Goal: Navigation & Orientation: Understand site structure

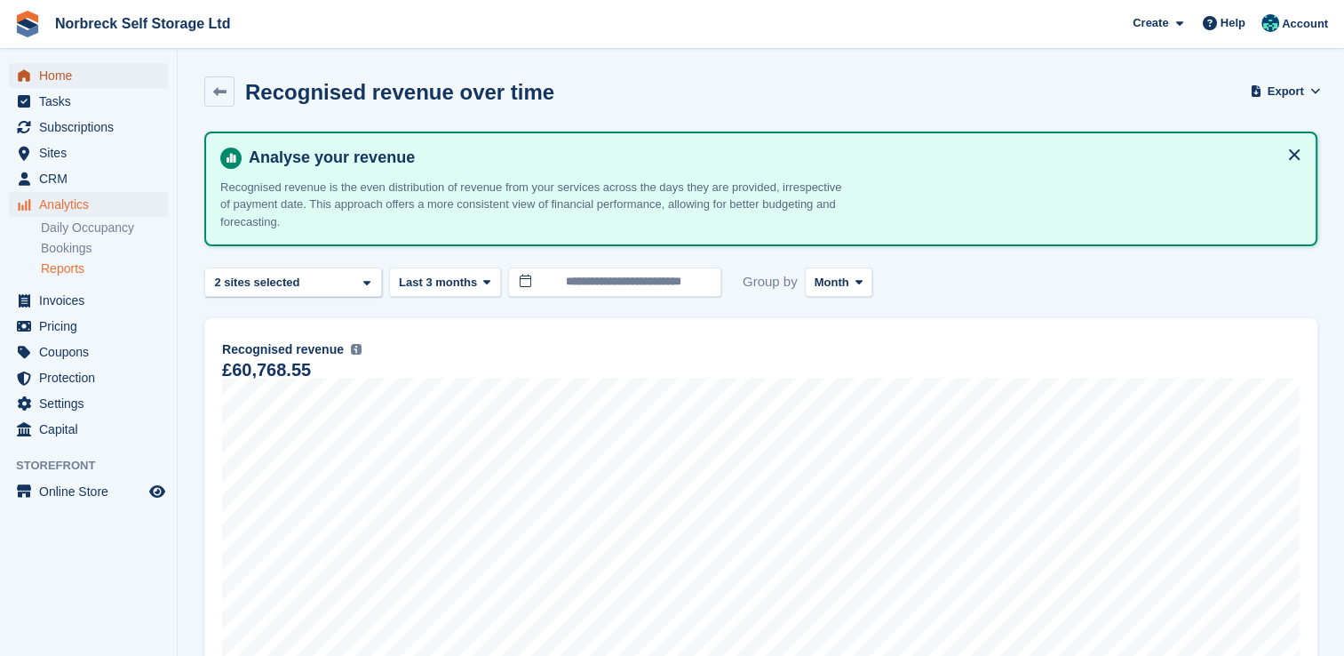
click at [57, 70] on span "Home" at bounding box center [92, 75] width 107 height 25
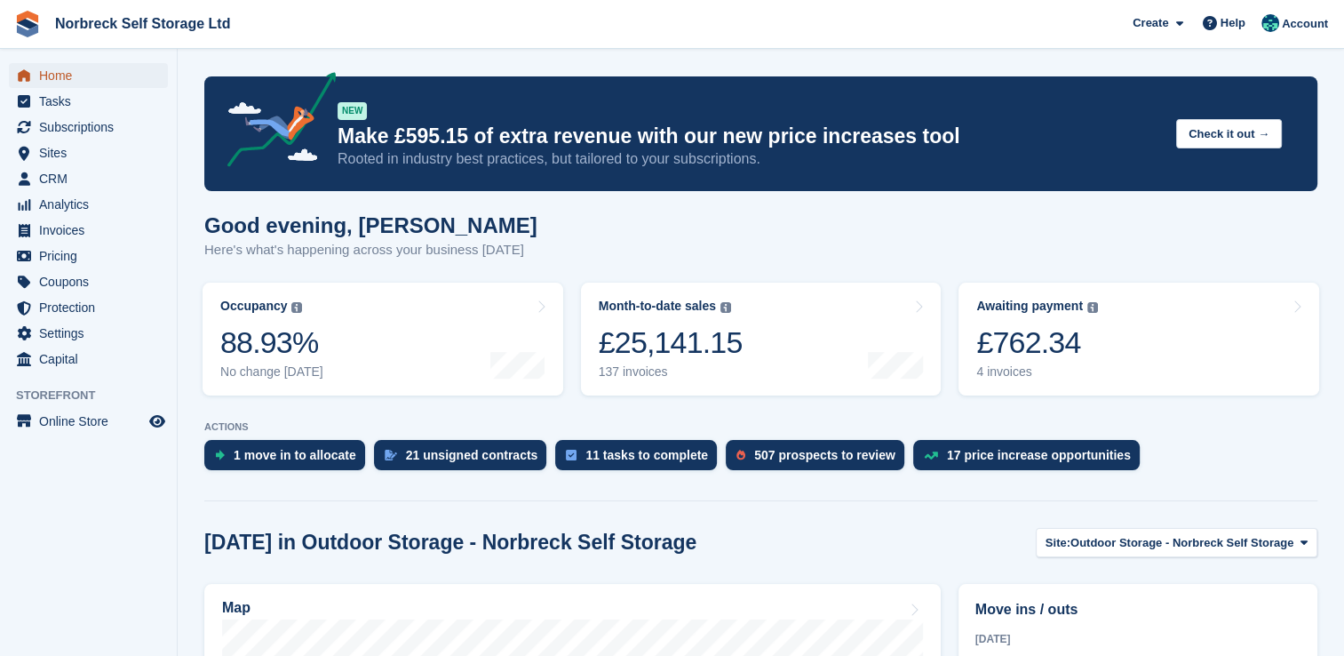
click at [68, 69] on span "Home" at bounding box center [92, 75] width 107 height 25
click at [675, 364] on div "137 invoices" at bounding box center [671, 371] width 144 height 15
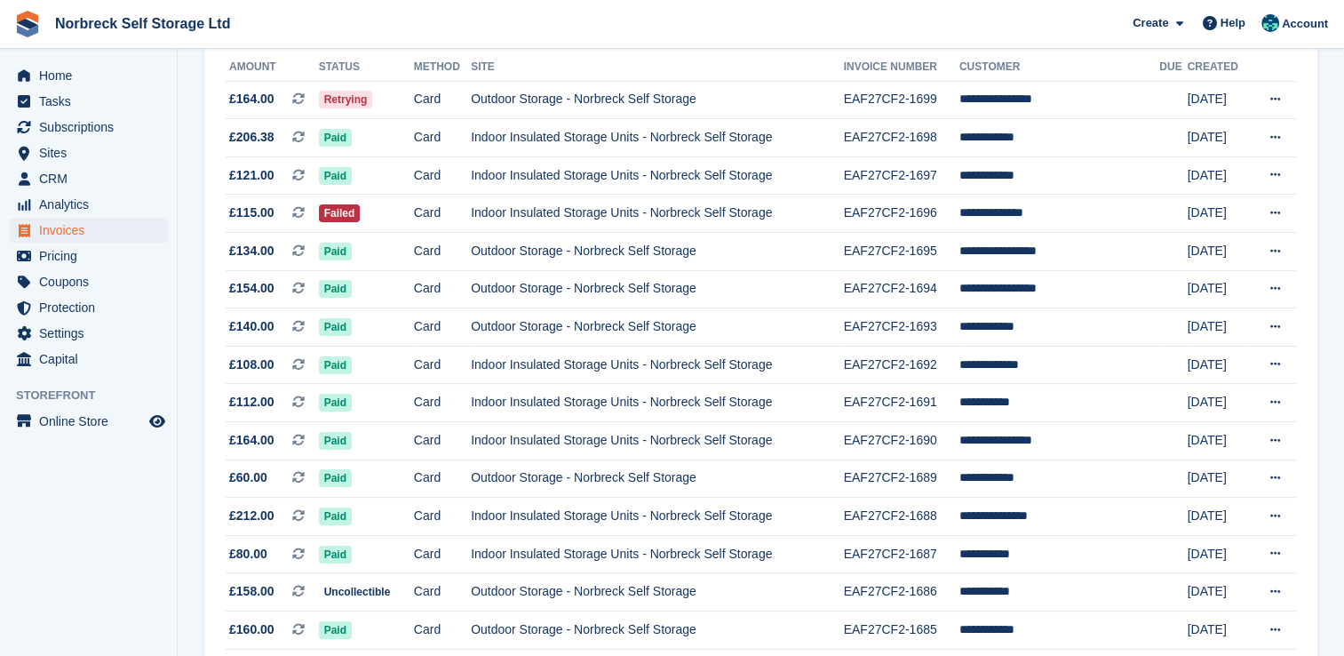
scroll to position [153, 0]
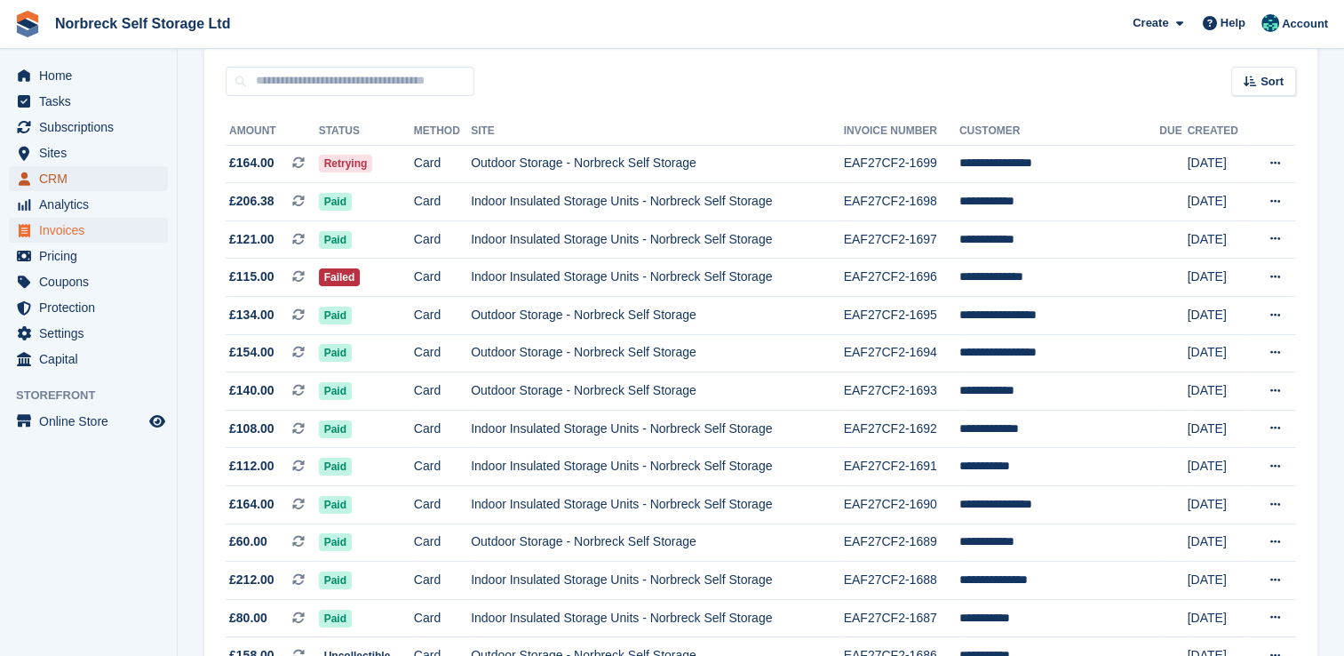
click at [53, 182] on span "CRM" at bounding box center [92, 178] width 107 height 25
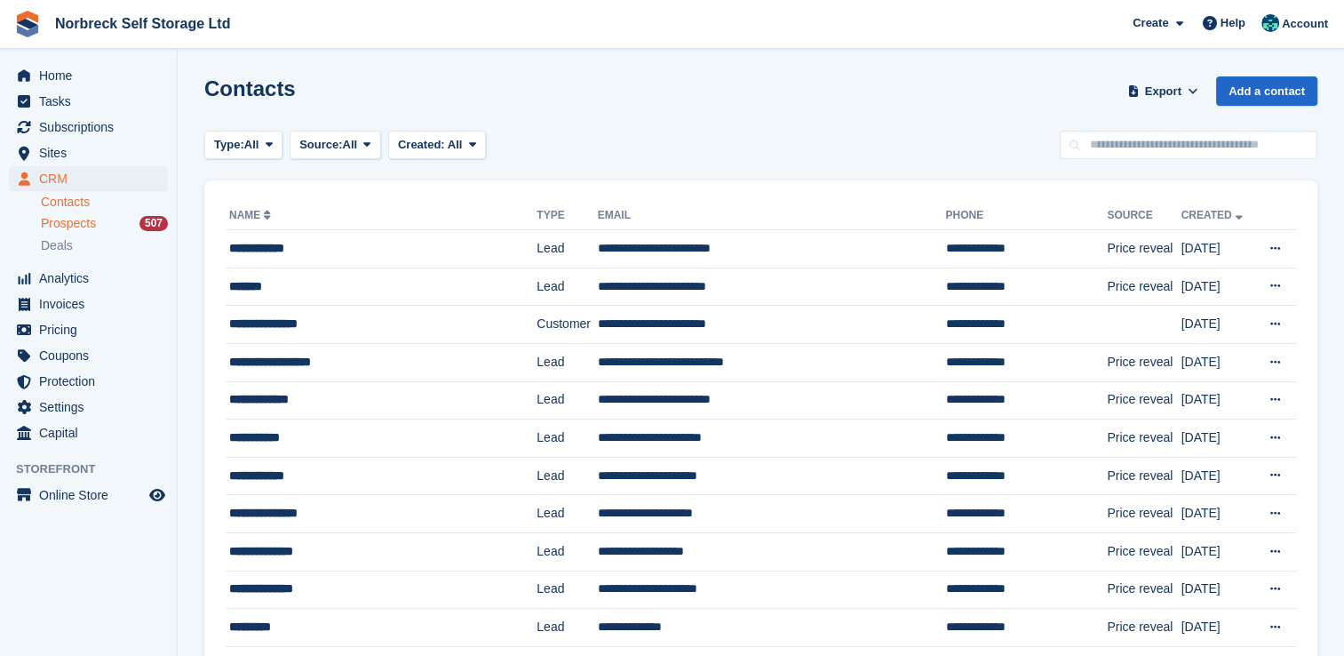
click at [68, 224] on span "Prospects" at bounding box center [68, 223] width 55 height 17
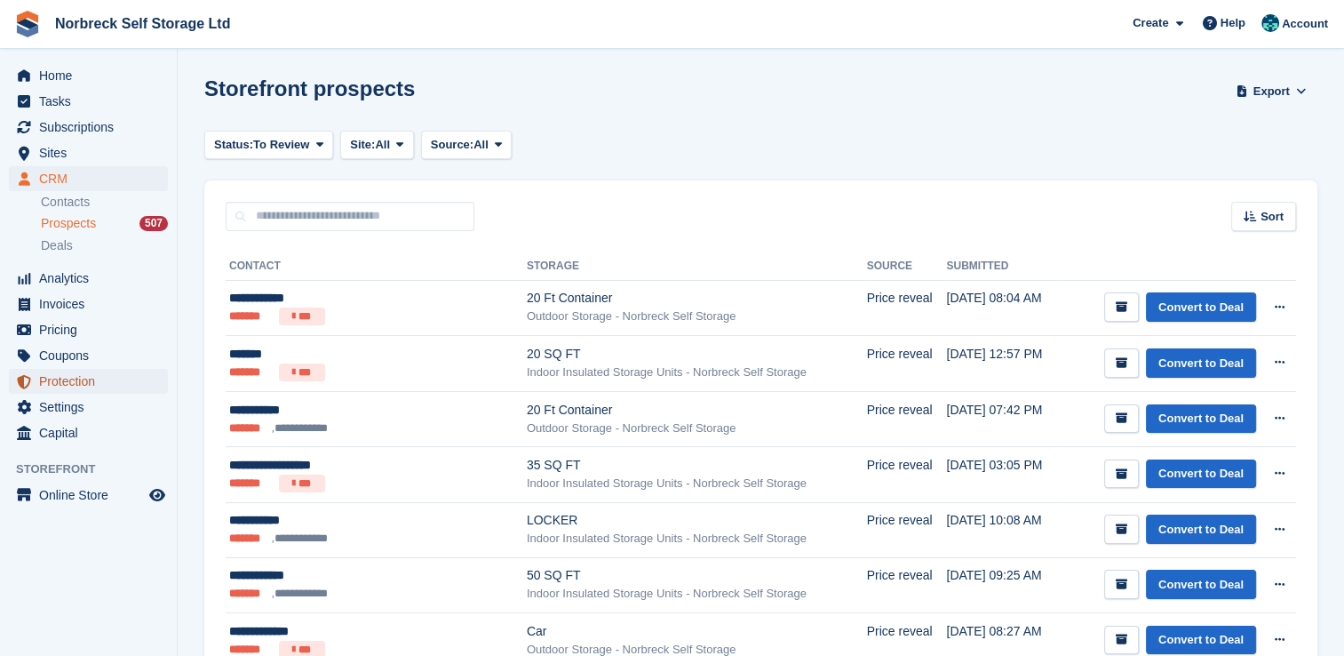
click at [80, 390] on span "Protection" at bounding box center [92, 381] width 107 height 25
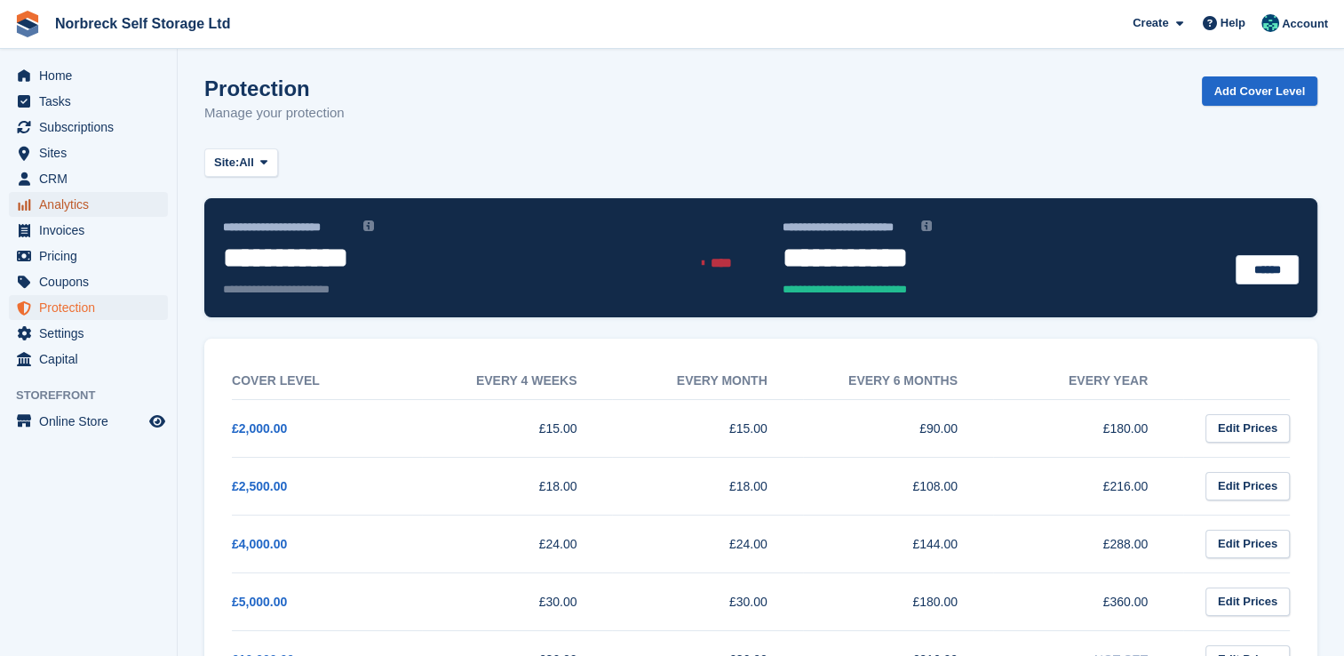
click at [76, 203] on span "Analytics" at bounding box center [92, 204] width 107 height 25
